Goal: Navigation & Orientation: Find specific page/section

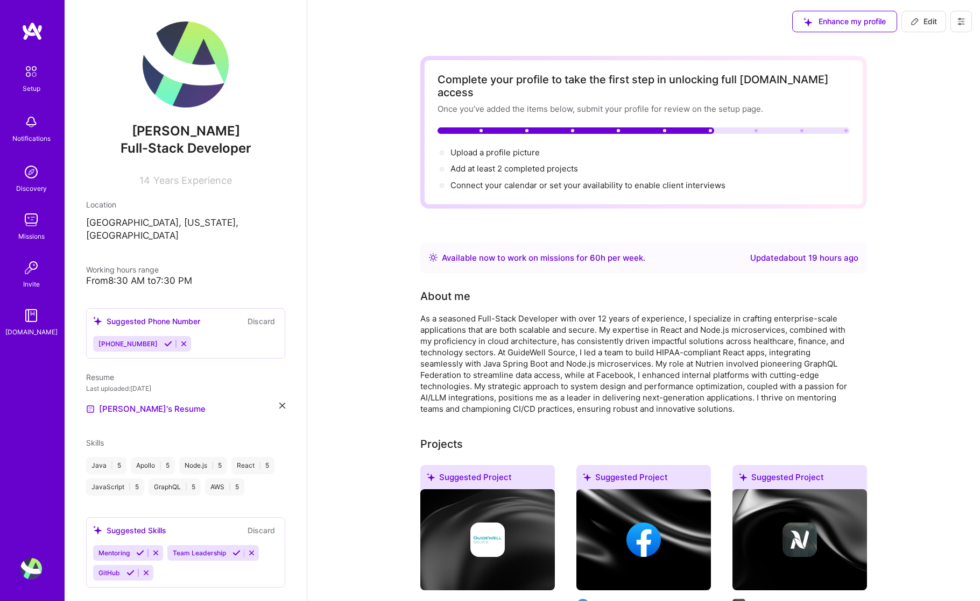
click at [40, 134] on div "Notifications" at bounding box center [31, 138] width 38 height 11
click at [23, 174] on img at bounding box center [31, 172] width 22 height 22
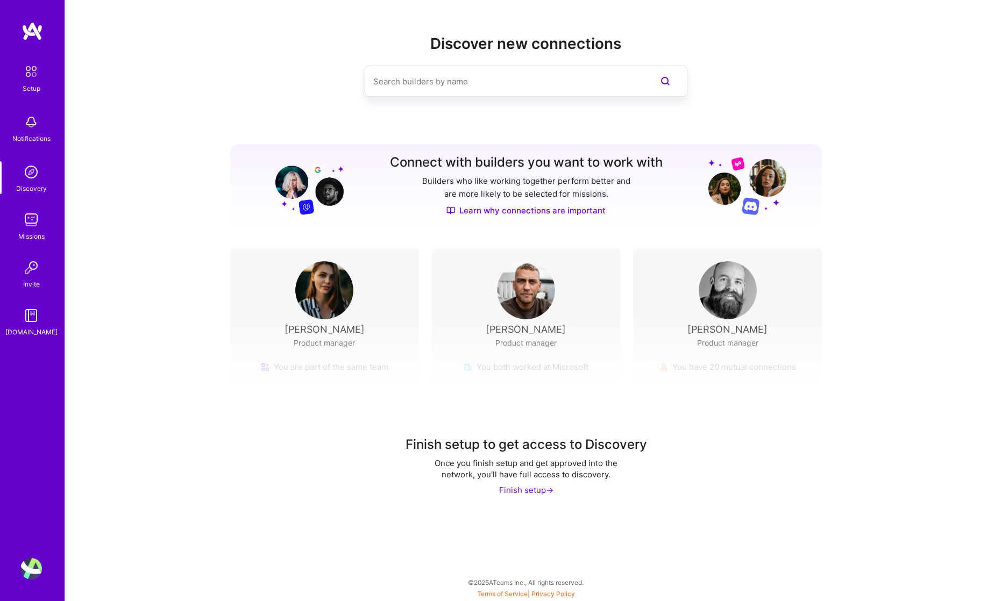
click at [28, 220] on img at bounding box center [31, 220] width 22 height 22
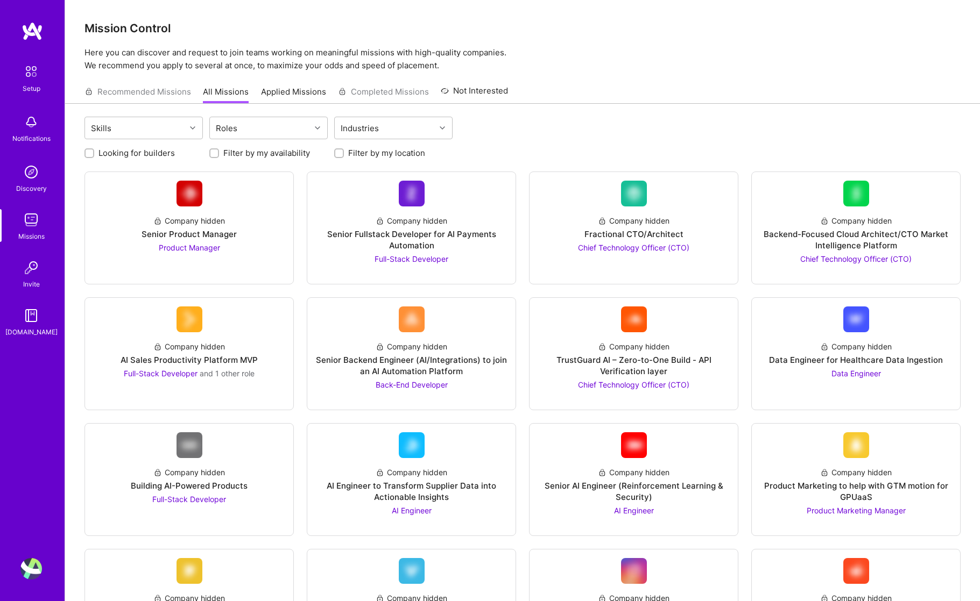
click at [24, 318] on img at bounding box center [31, 316] width 22 height 22
